Goal: Find specific page/section: Find specific page/section

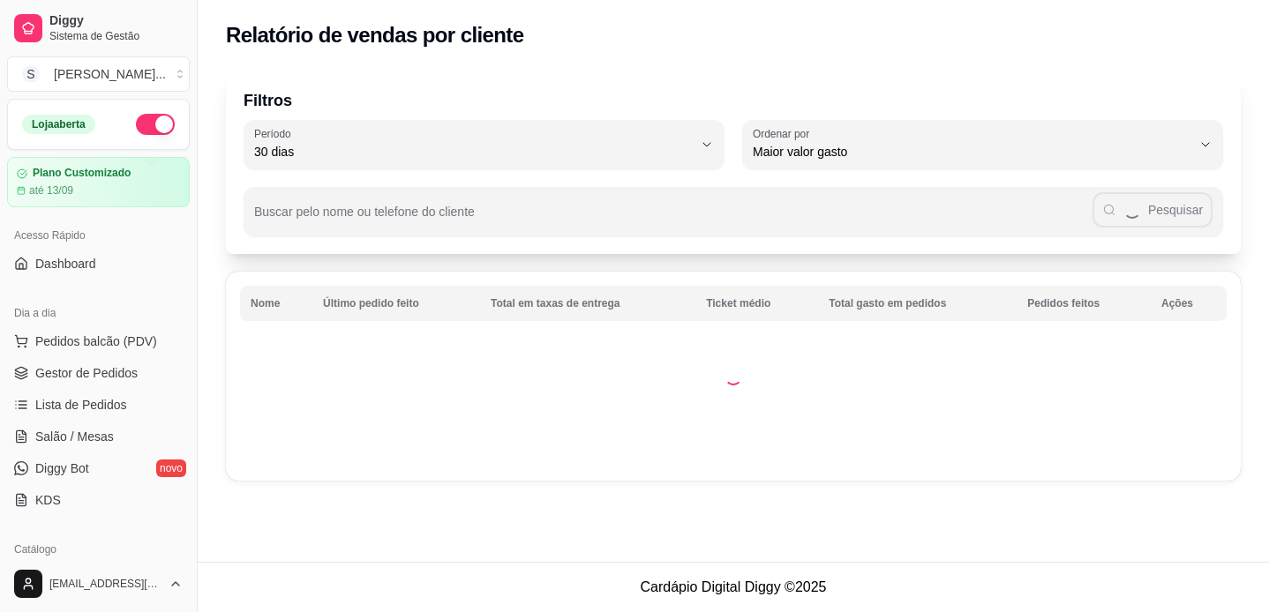
select select "30"
select select "HIGHEST_TOTAL_SPENT_WITH_ORDERS"
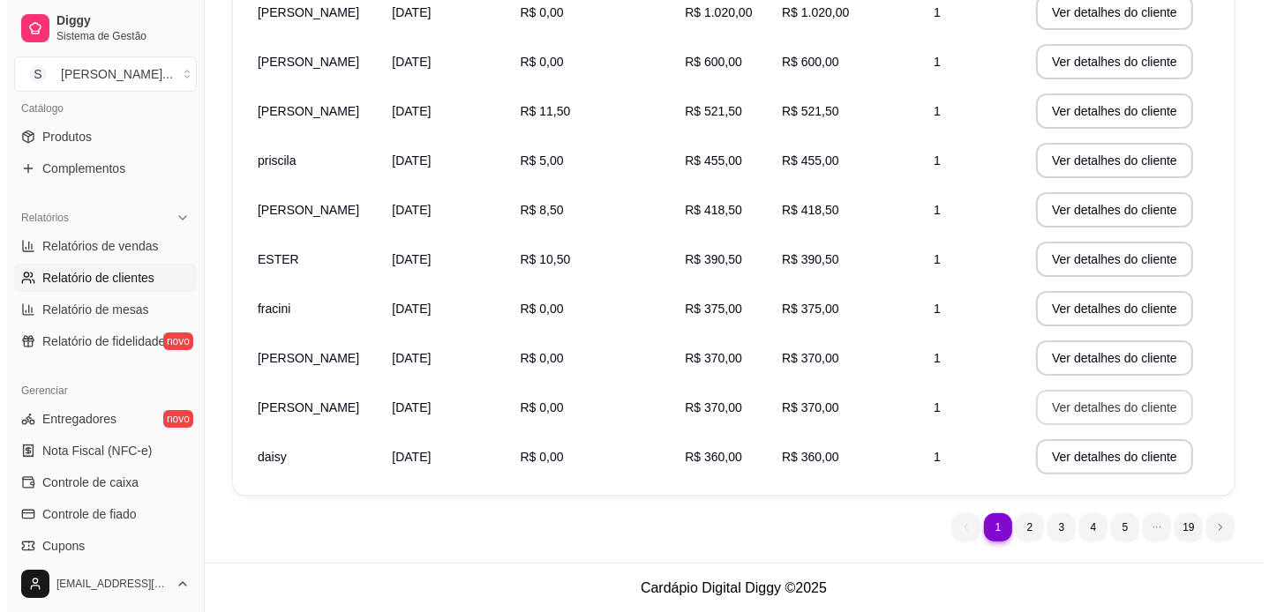
scroll to position [43, 0]
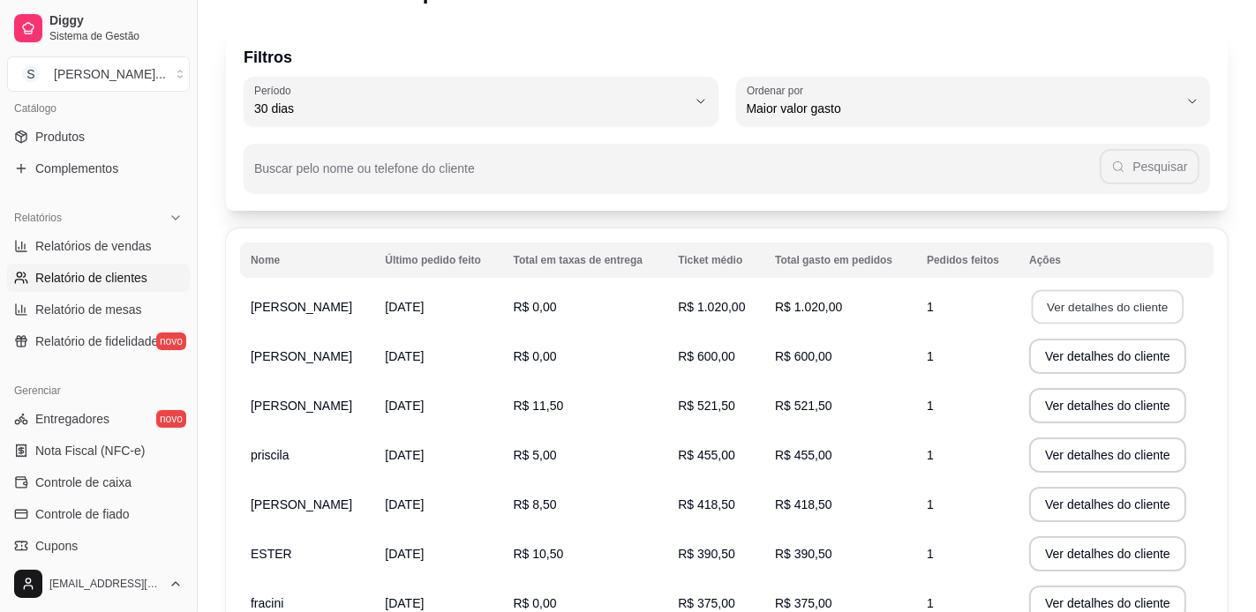
click at [1148, 306] on button "Ver detalhes do cliente" at bounding box center [1108, 307] width 152 height 34
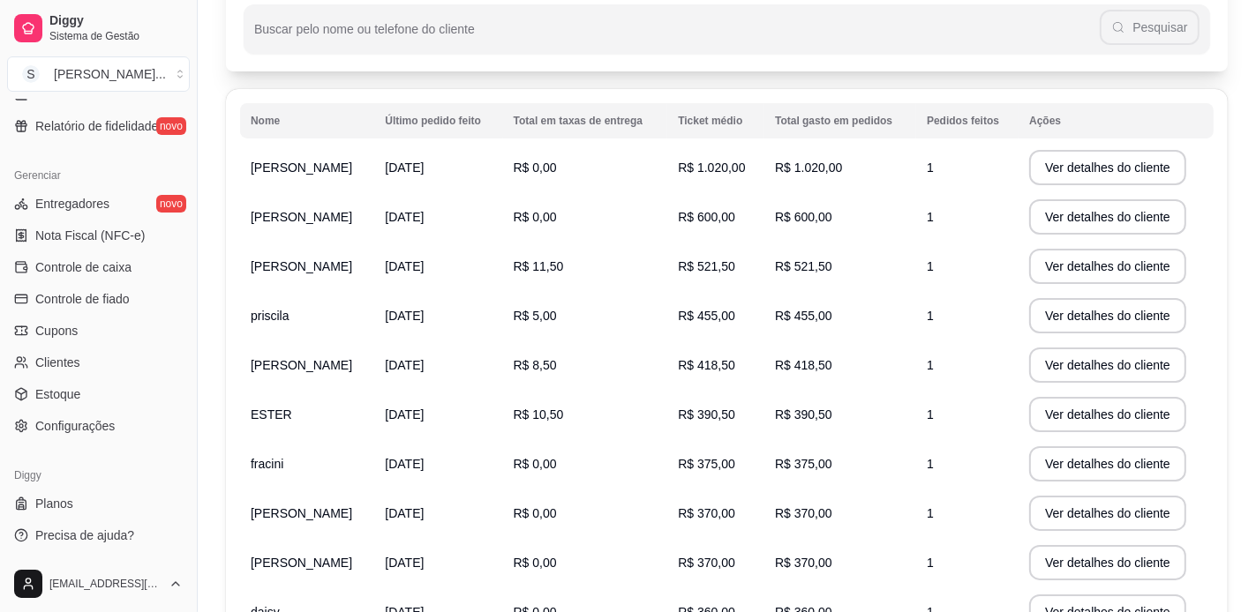
scroll to position [338, 0]
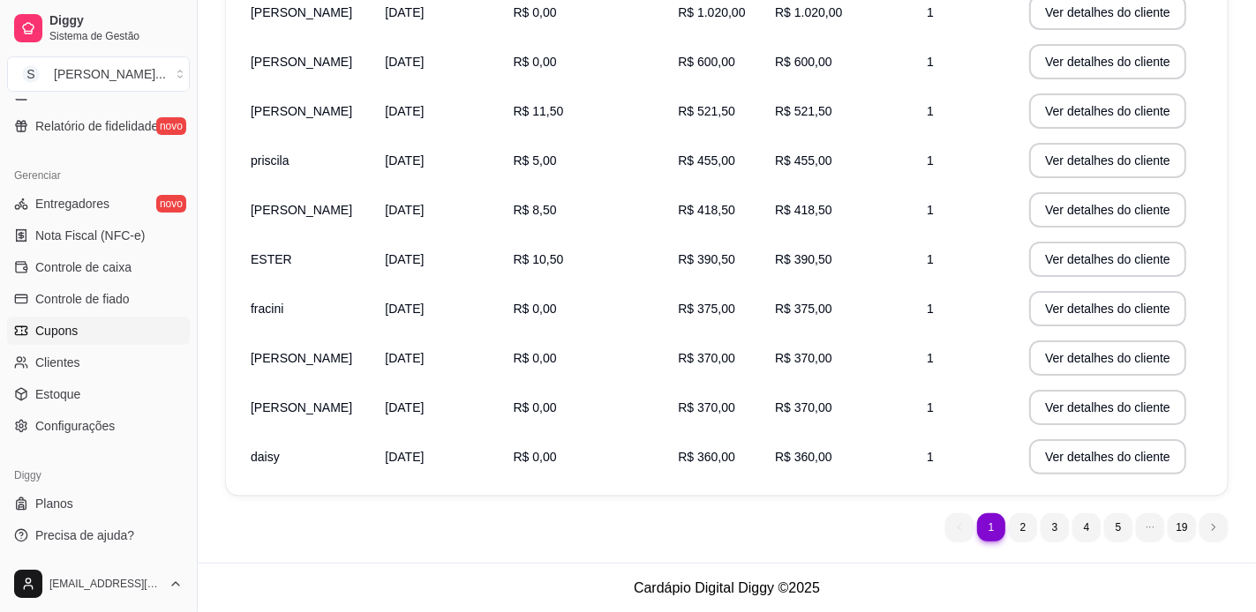
click at [101, 327] on link "Cupons" at bounding box center [98, 331] width 183 height 28
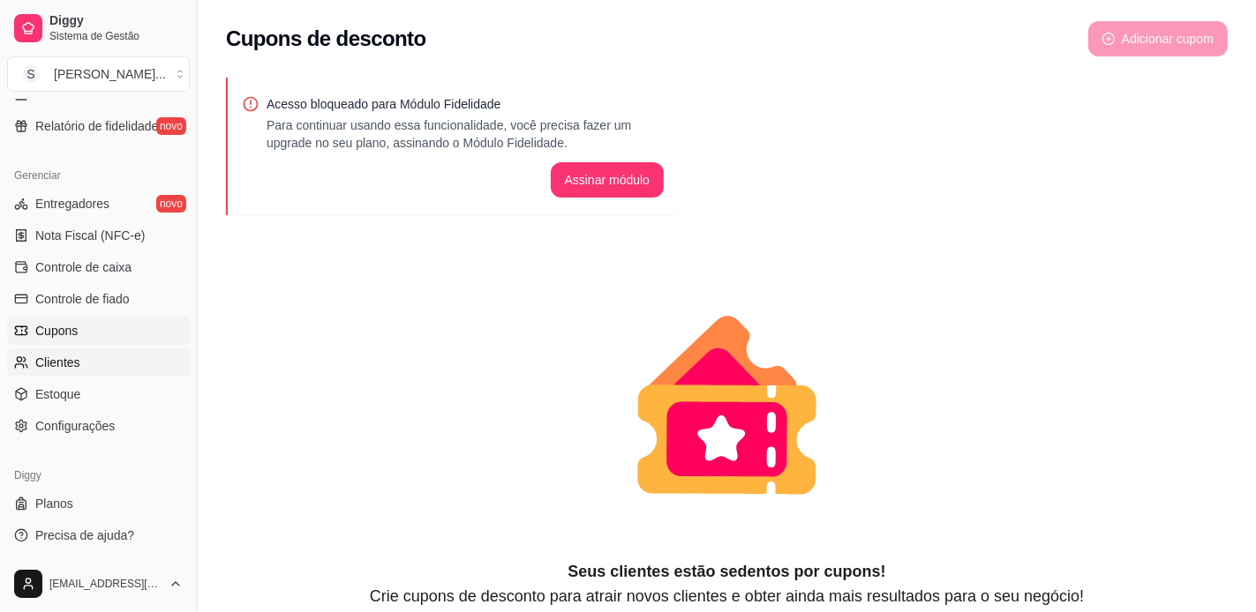
click at [100, 362] on link "Clientes" at bounding box center [98, 363] width 183 height 28
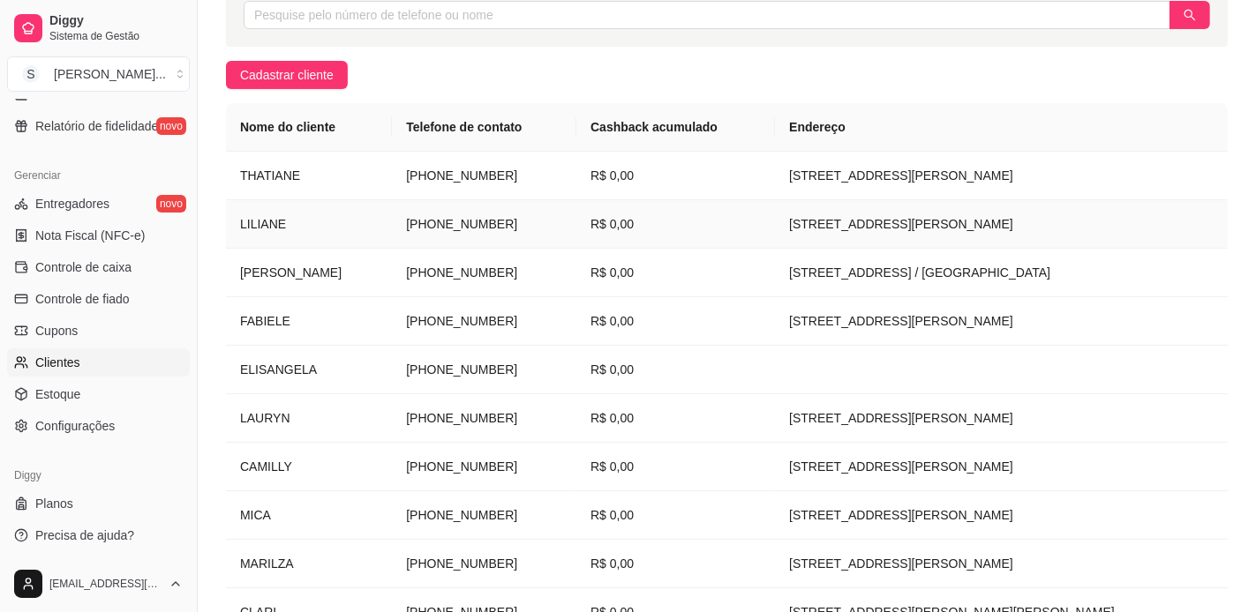
scroll to position [294, 0]
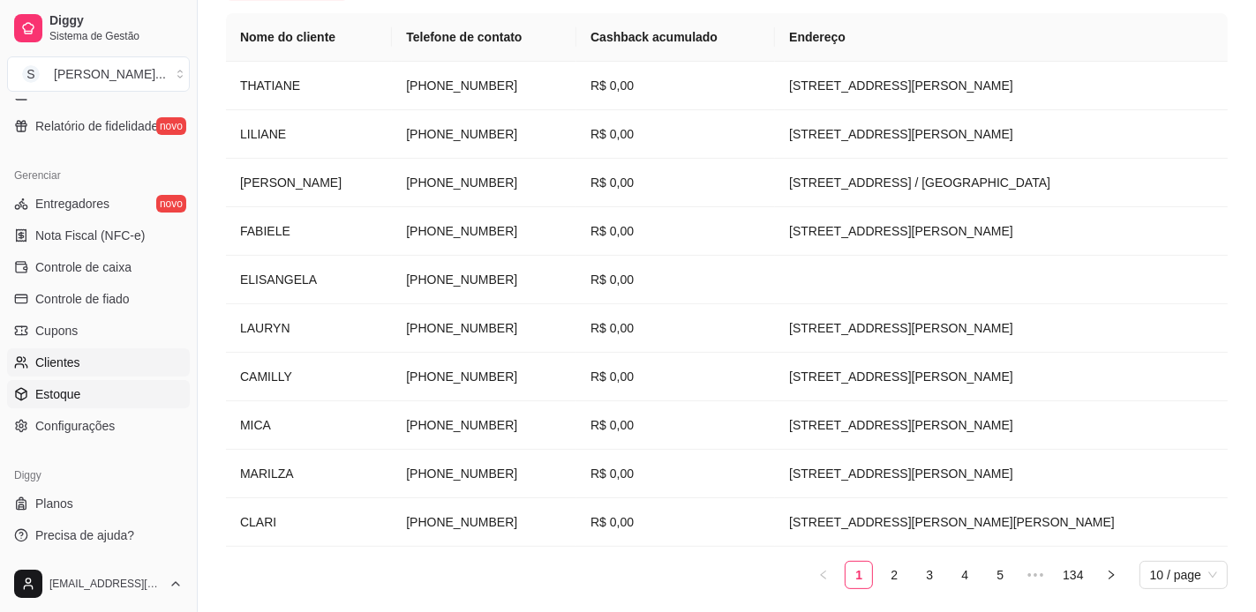
click at [78, 393] on span "Estoque" at bounding box center [57, 395] width 45 height 18
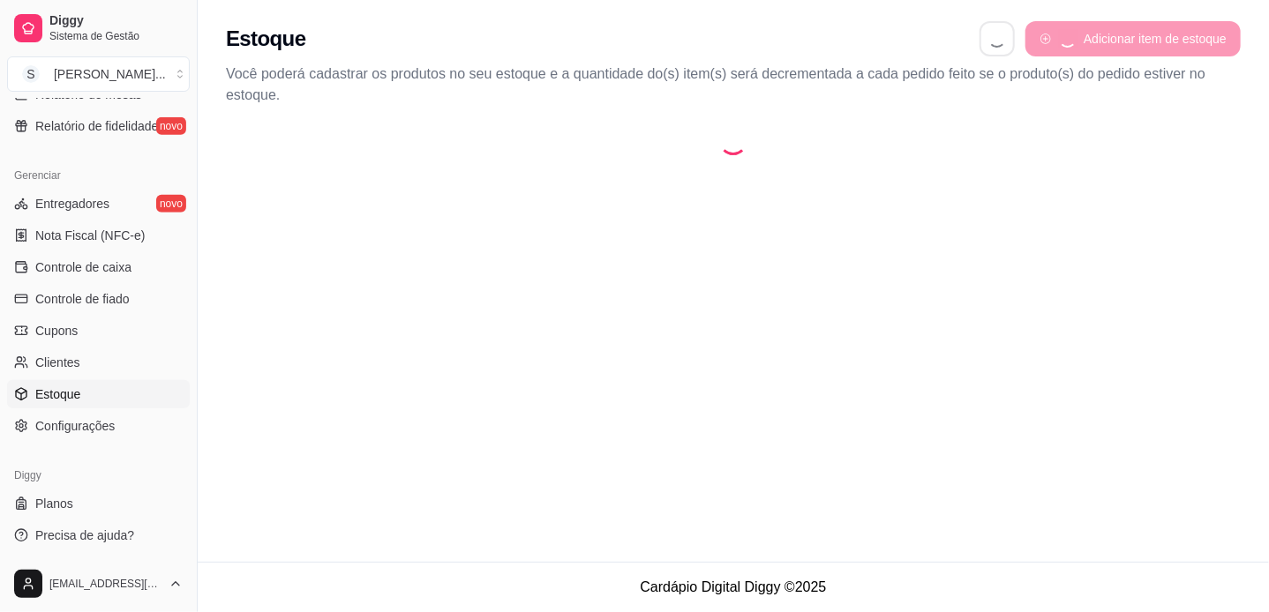
select select "QUANTITY_ORDER"
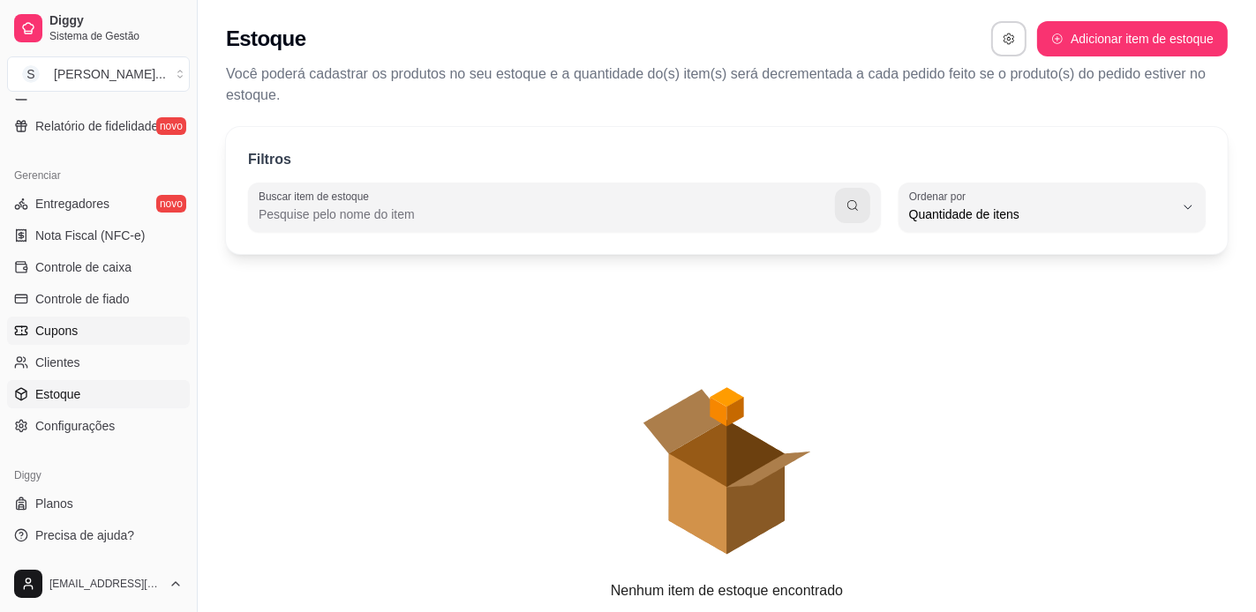
scroll to position [17, 0]
click at [123, 324] on link "Cupons" at bounding box center [98, 331] width 183 height 28
